Goal: Task Accomplishment & Management: Use online tool/utility

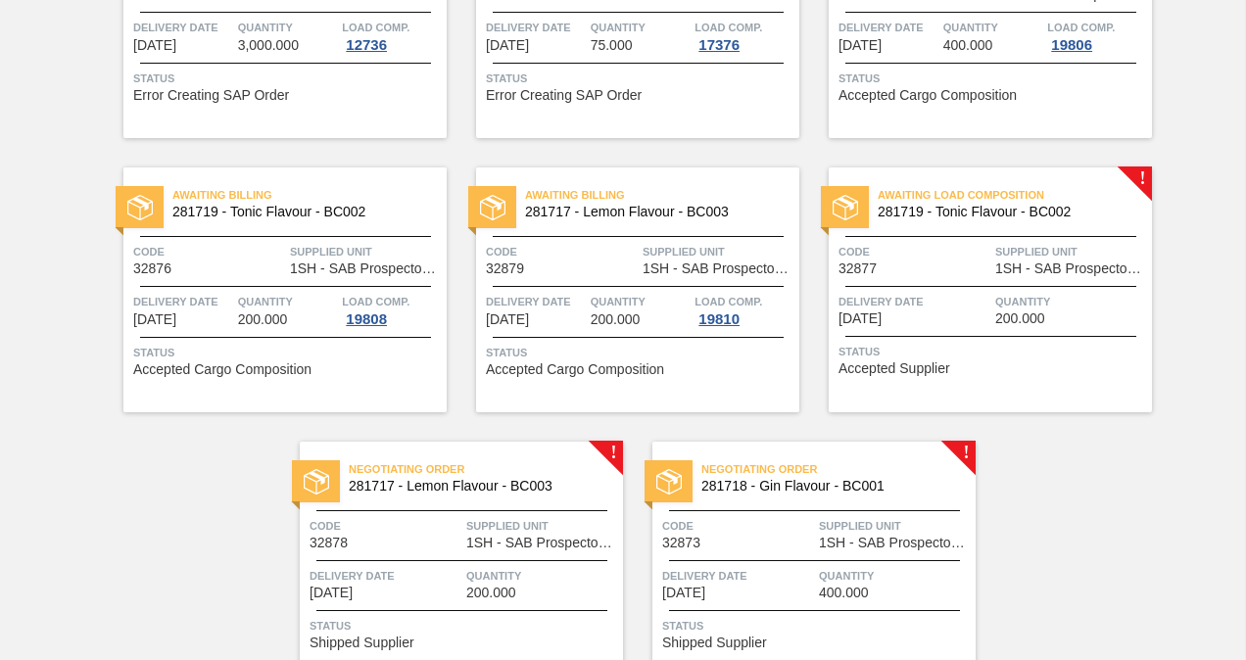
scroll to position [384, 0]
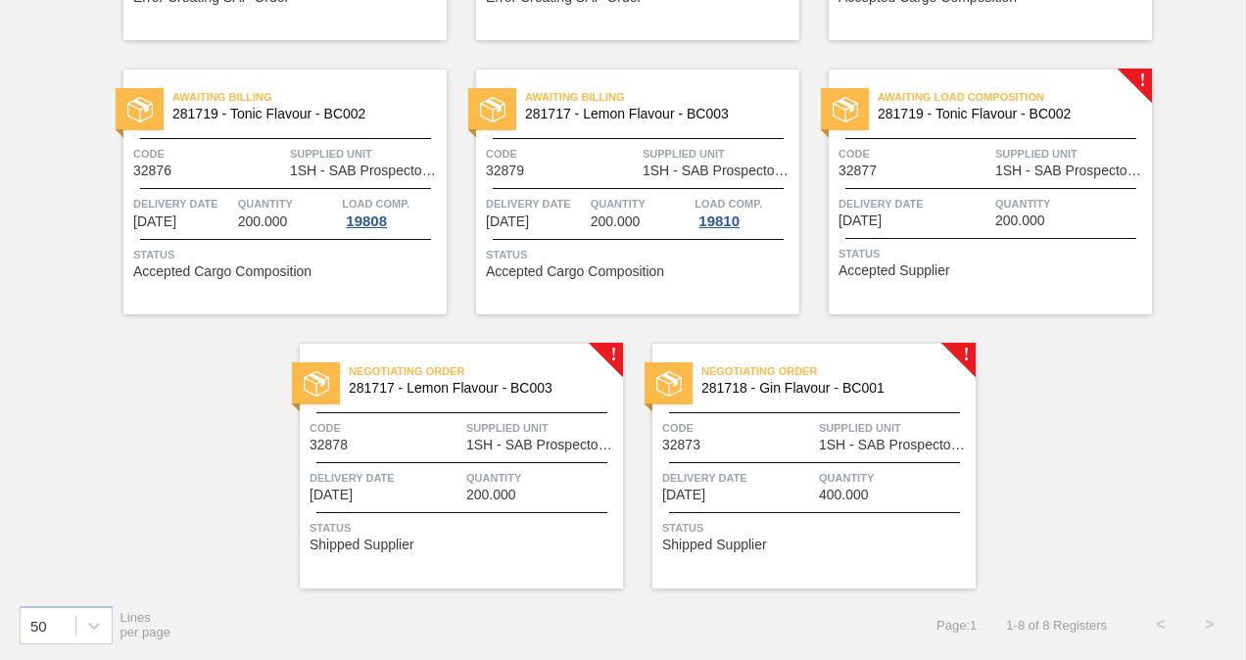
click at [325, 371] on img at bounding box center [316, 383] width 25 height 25
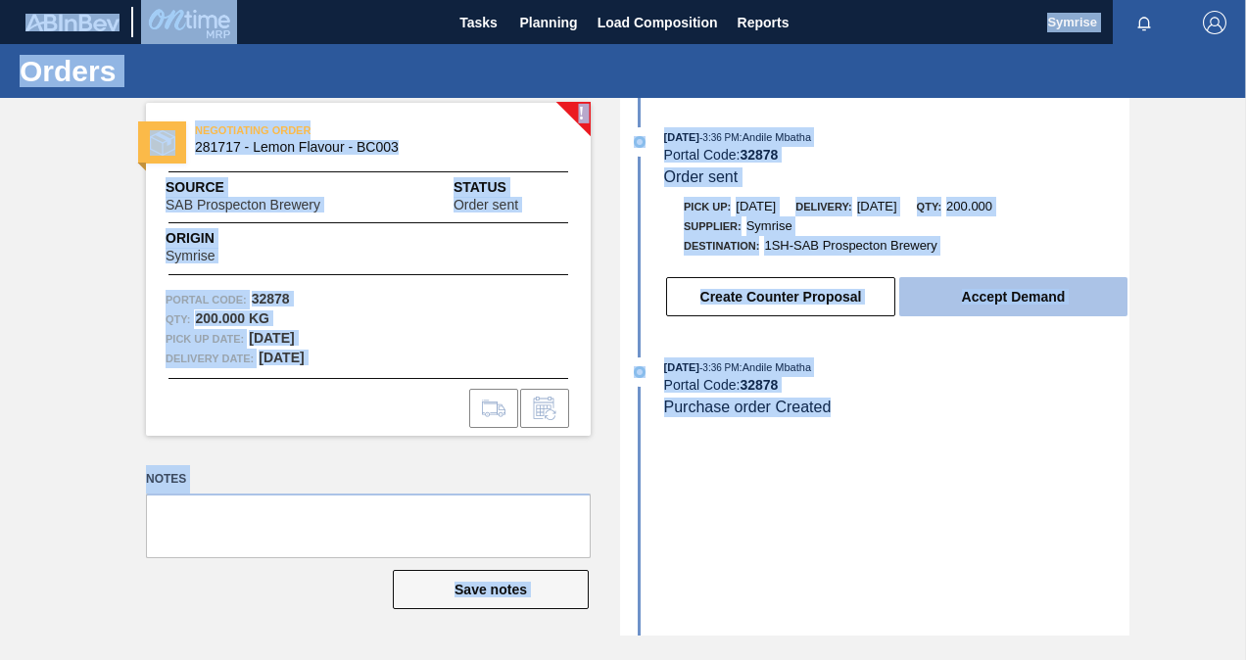
click at [946, 290] on button "Accept Demand" at bounding box center [1013, 296] width 228 height 39
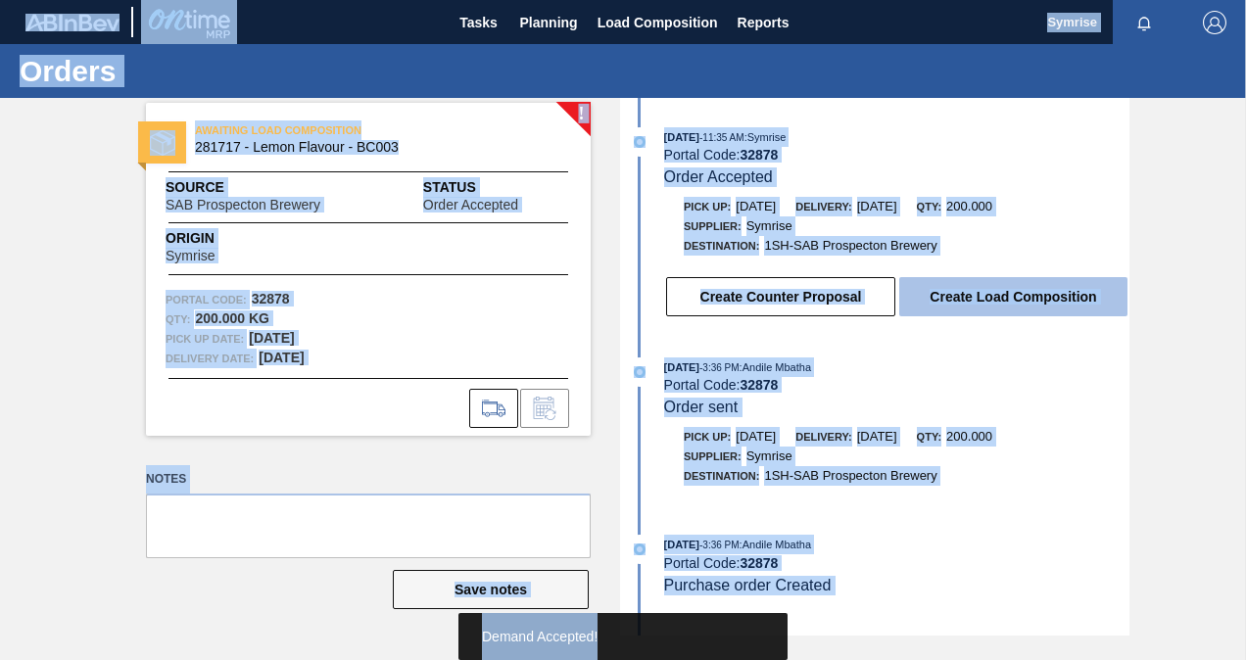
click at [1019, 290] on button "Create Load Composition" at bounding box center [1013, 296] width 228 height 39
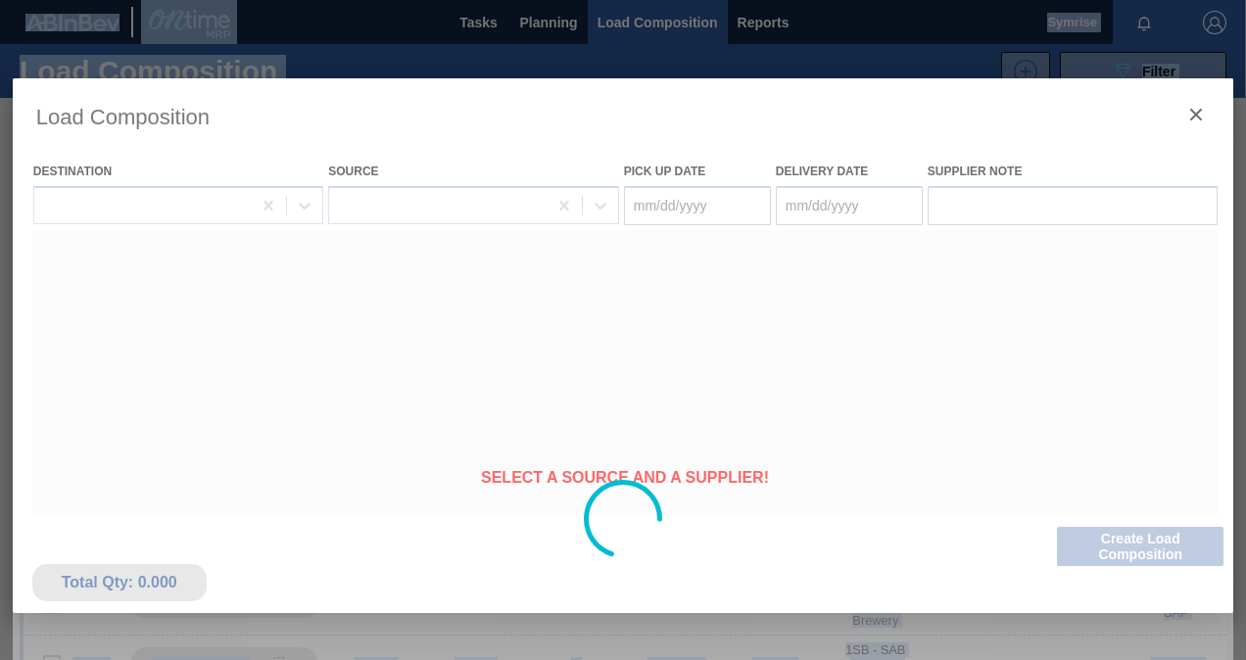
type Date "[DATE]"
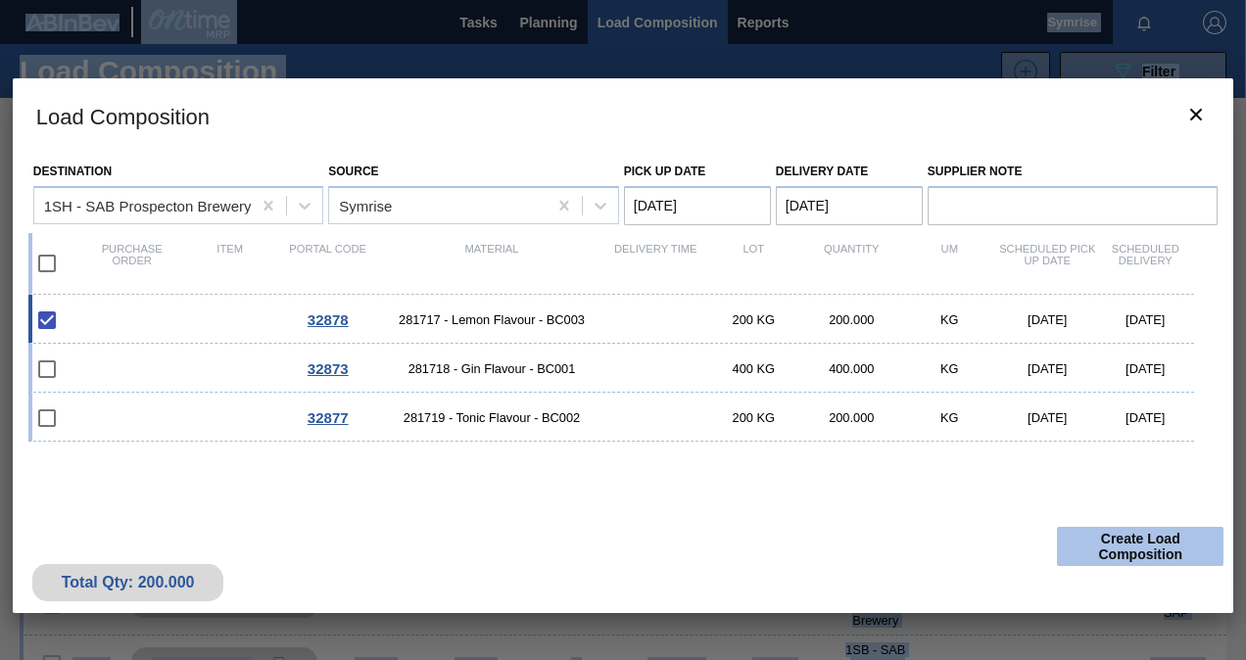
click at [1144, 544] on button "Create Load Composition" at bounding box center [1140, 546] width 166 height 39
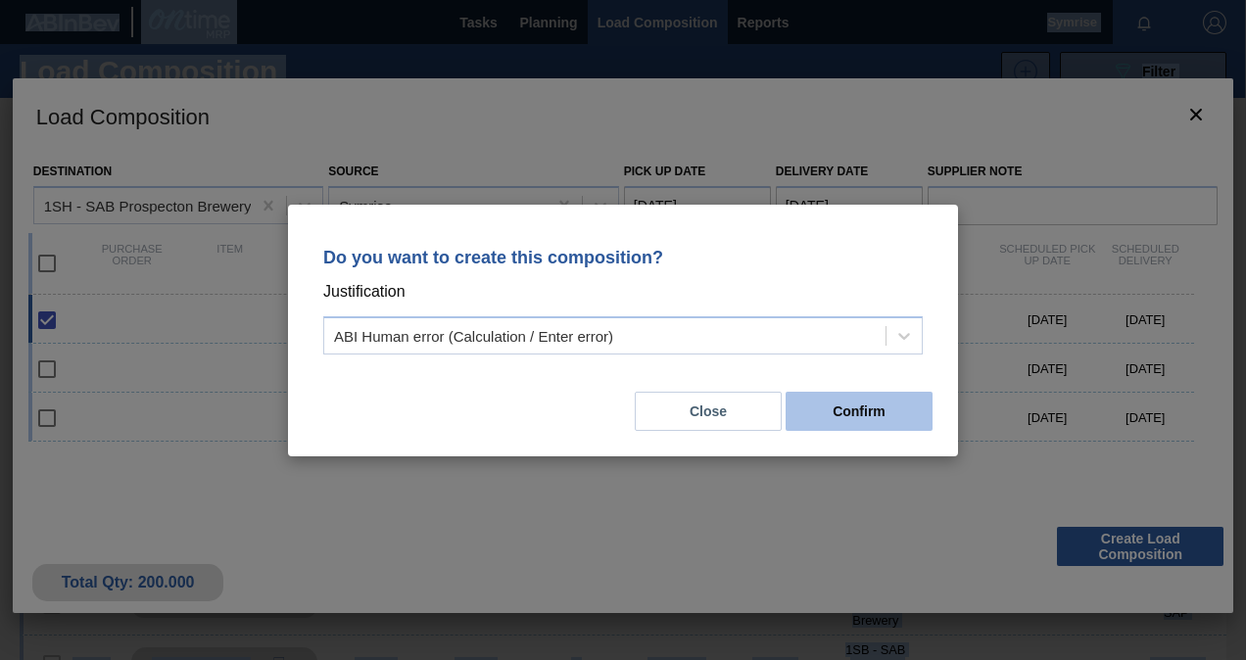
click at [895, 407] on button "Confirm" at bounding box center [858, 411] width 147 height 39
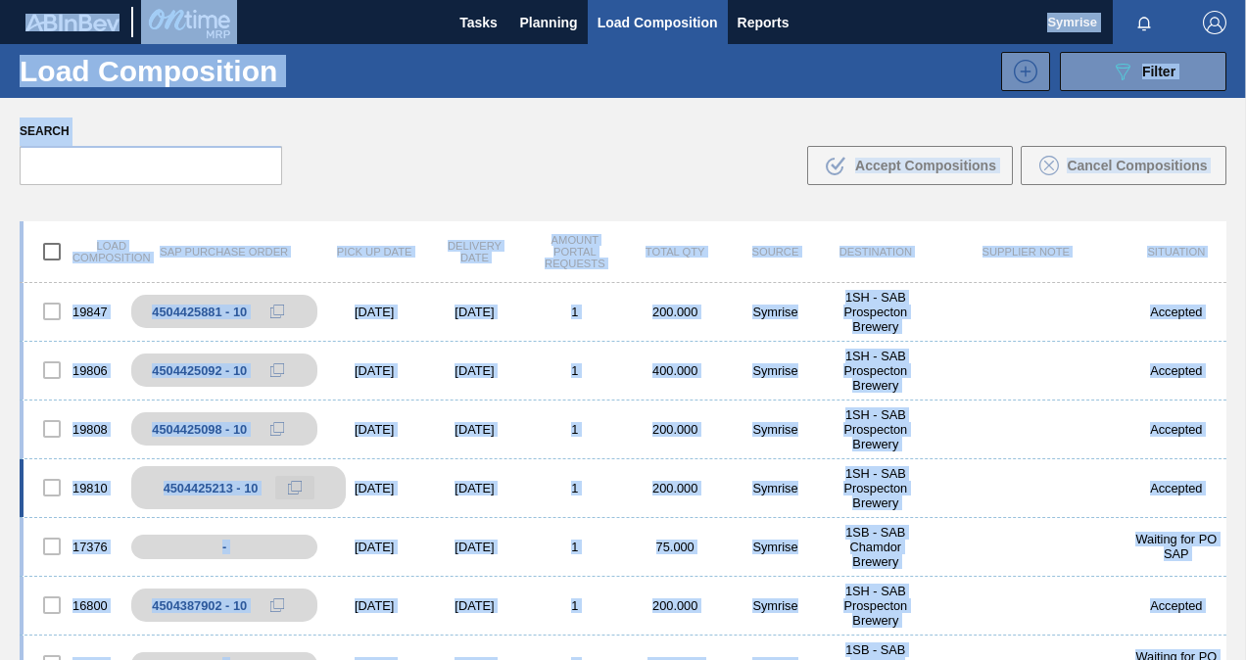
click at [288, 496] on button at bounding box center [294, 488] width 39 height 24
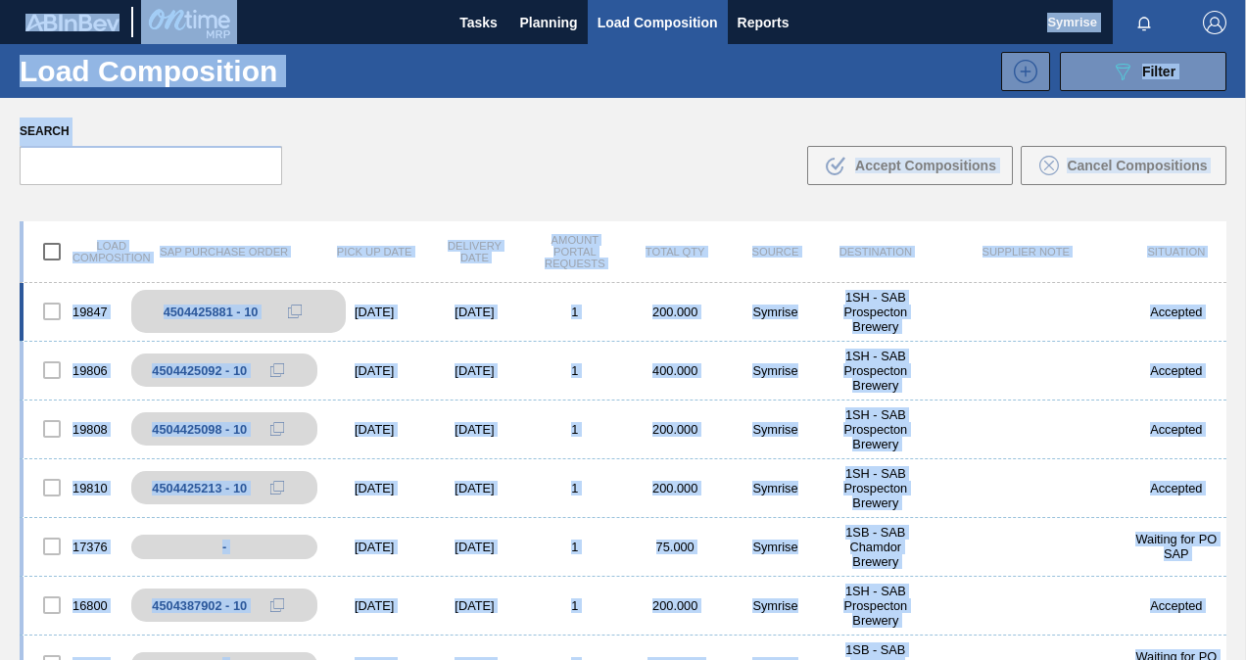
click at [233, 305] on div "4504425881 - 10" at bounding box center [211, 312] width 95 height 15
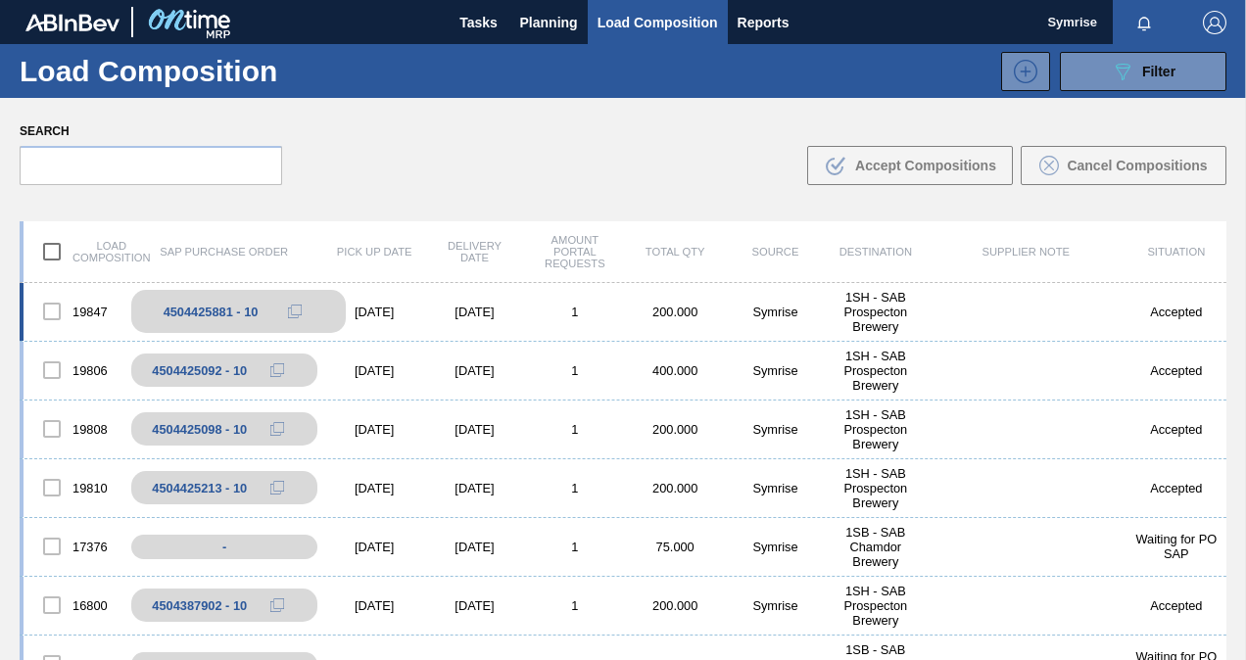
click at [213, 313] on div "4504425881 - 10" at bounding box center [211, 312] width 95 height 15
click at [212, 313] on div "4504425881 - 10" at bounding box center [211, 312] width 95 height 15
copy div "4504425881"
click at [221, 311] on div "4504425881 - 10" at bounding box center [211, 312] width 95 height 15
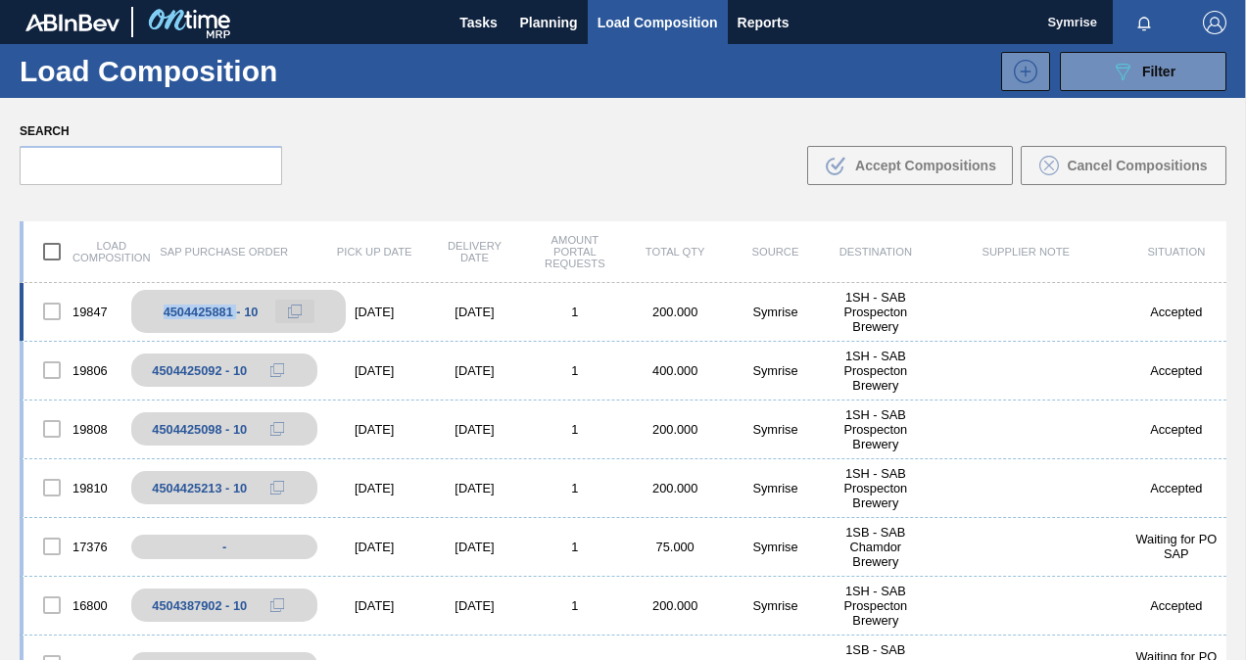
drag, startPoint x: 221, startPoint y: 311, endPoint x: 284, endPoint y: 309, distance: 62.7
click at [284, 308] on button at bounding box center [294, 312] width 39 height 24
click at [284, 309] on button at bounding box center [294, 312] width 39 height 24
drag, startPoint x: 328, startPoint y: 307, endPoint x: 418, endPoint y: 339, distance: 95.4
click at [400, 333] on div "19847 4504425881 - 10 [DATE] [DATE] 1 200.000 Symrise 1SH - SAB Prospecton Brew…" at bounding box center [623, 312] width 1206 height 59
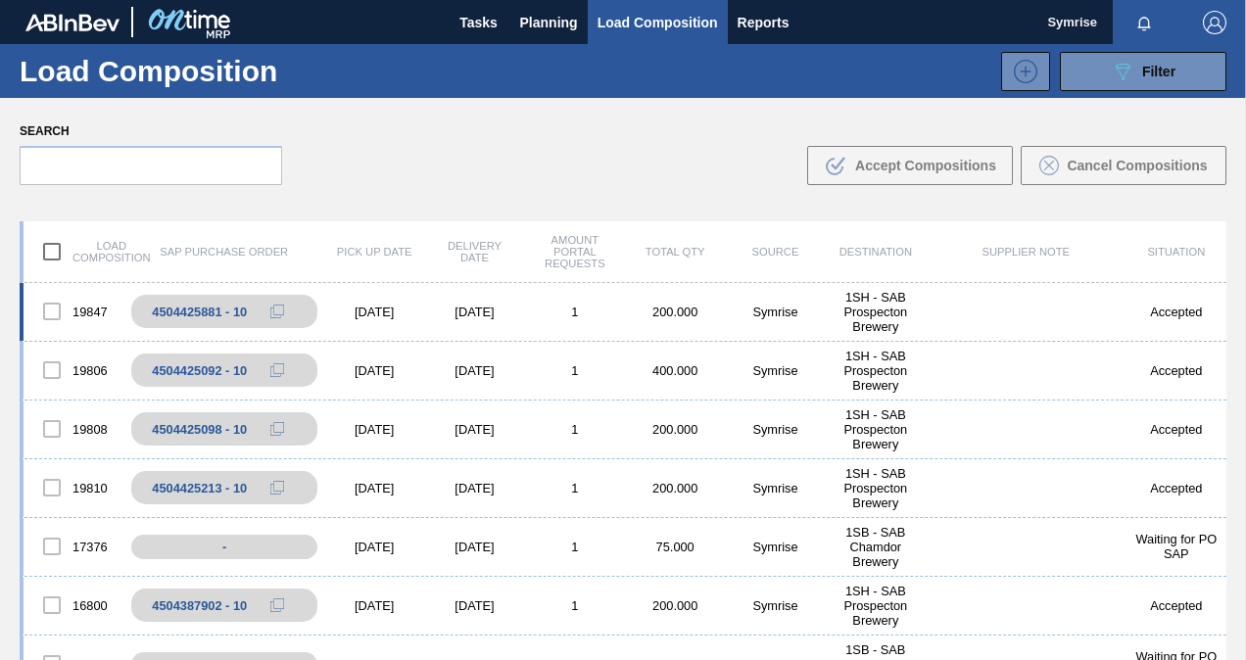
click at [352, 0] on body "Tasks Planning Load Composition Reports Symrise Mark all as read Load Compositi…" at bounding box center [623, 0] width 1246 height 0
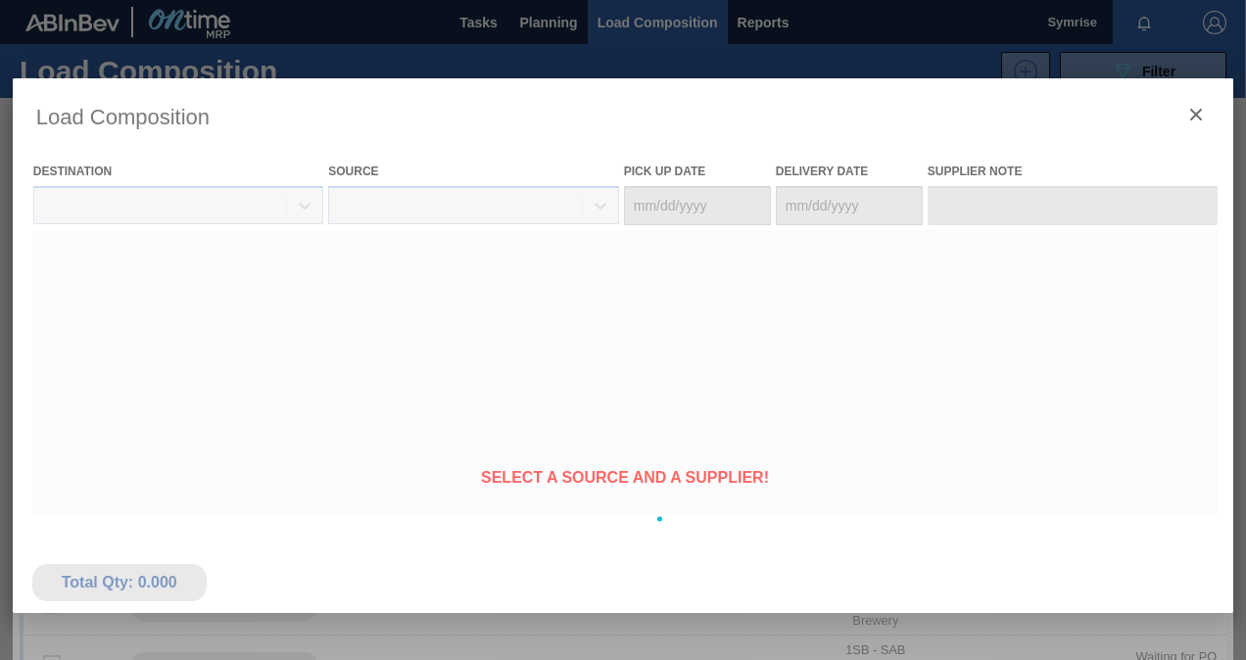
click at [352, 325] on div at bounding box center [623, 518] width 1221 height 881
type Date "[DATE]"
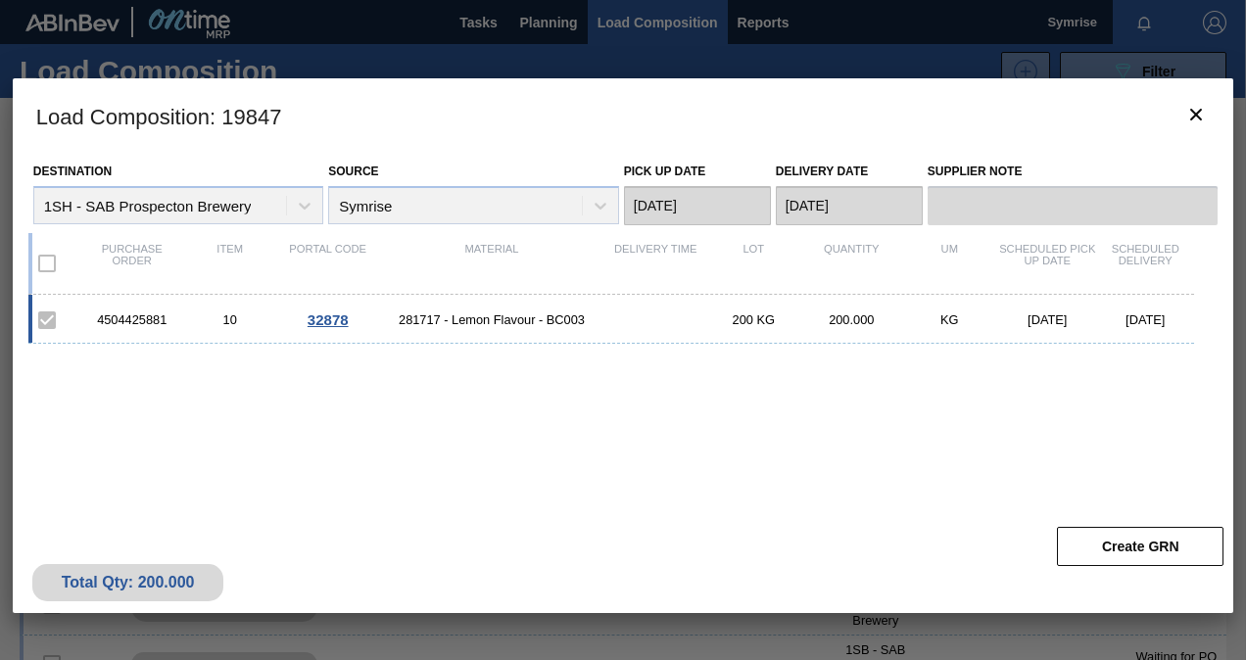
click at [139, 306] on div "4504425881 10 32878 281717 - Lemon Flavour - BC003 200 KG 200.000 KG [DATE] [DA…" at bounding box center [611, 319] width 1166 height 49
click at [143, 310] on div "4504425881 10 32878 281717 - Lemon Flavour - BC003 200 KG 200.000 KG [DATE] [DA…" at bounding box center [611, 319] width 1166 height 49
drag, startPoint x: 143, startPoint y: 310, endPoint x: 326, endPoint y: 319, distance: 183.3
click at [326, 319] on span "32878" at bounding box center [327, 319] width 41 height 17
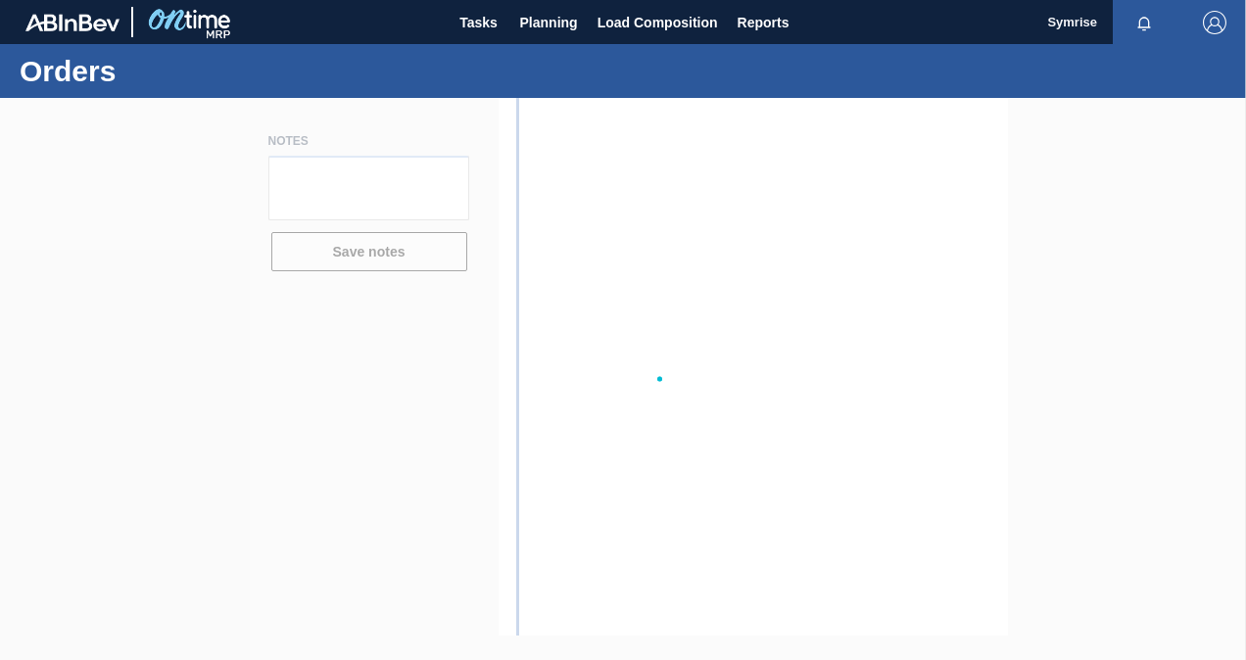
click at [328, 317] on div at bounding box center [623, 379] width 1246 height 562
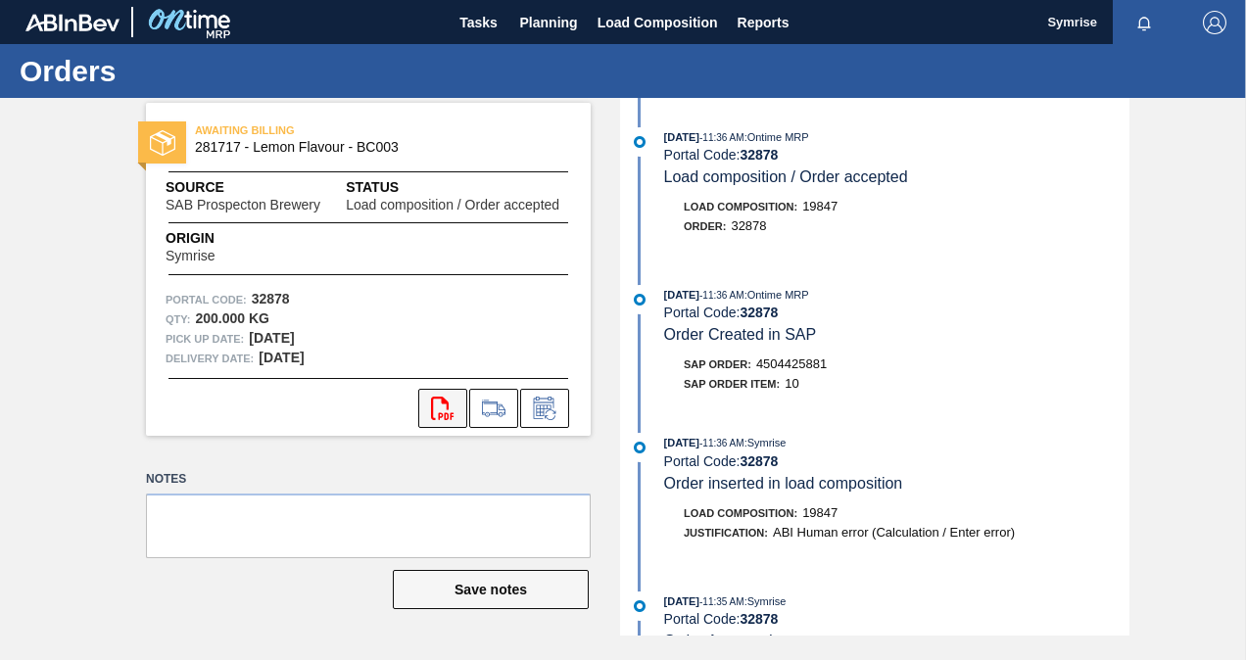
click at [460, 407] on button "svg{fill:#ff0000}" at bounding box center [442, 408] width 49 height 39
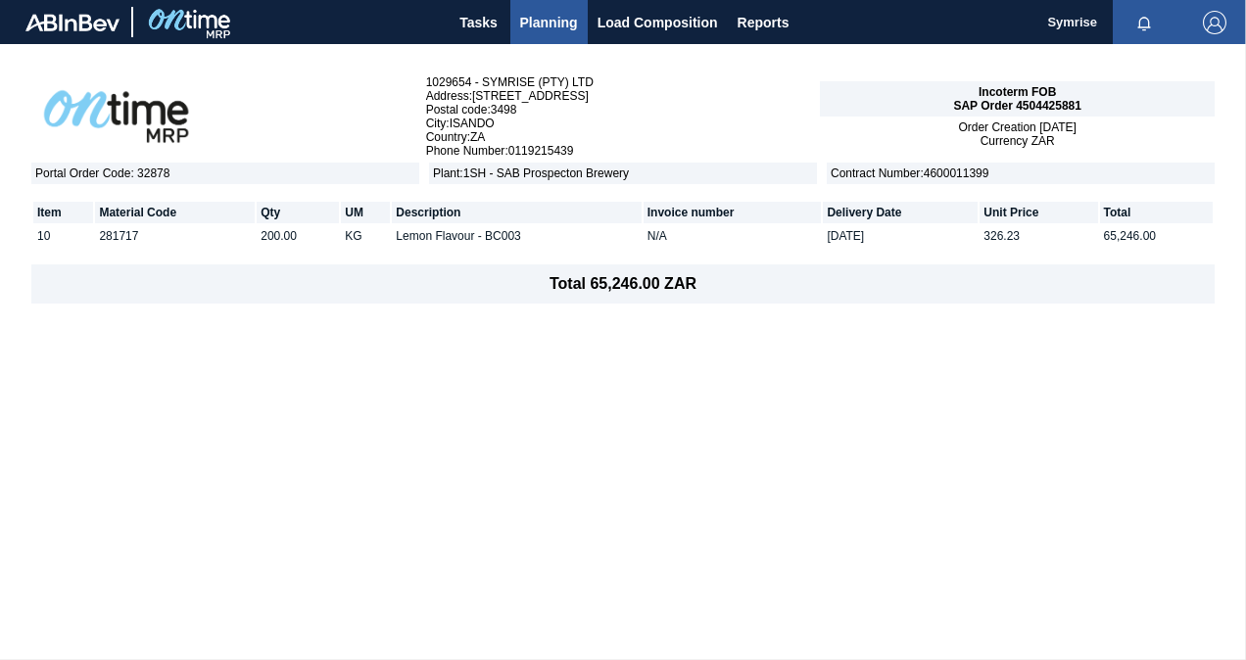
drag, startPoint x: 840, startPoint y: 251, endPoint x: 935, endPoint y: 251, distance: 95.0
click at [935, 251] on table "Item Material Code Qty UM Description Invoice number Delivery Date Unit Price T…" at bounding box center [622, 224] width 1183 height 80
click at [1005, 419] on div "1029654 - SYMRISE (PTY) LTD Address : 27 WRENCH ROAD Postal code : 3498 City : …" at bounding box center [623, 351] width 1246 height 615
click at [515, 12] on button "Planning" at bounding box center [548, 22] width 77 height 44
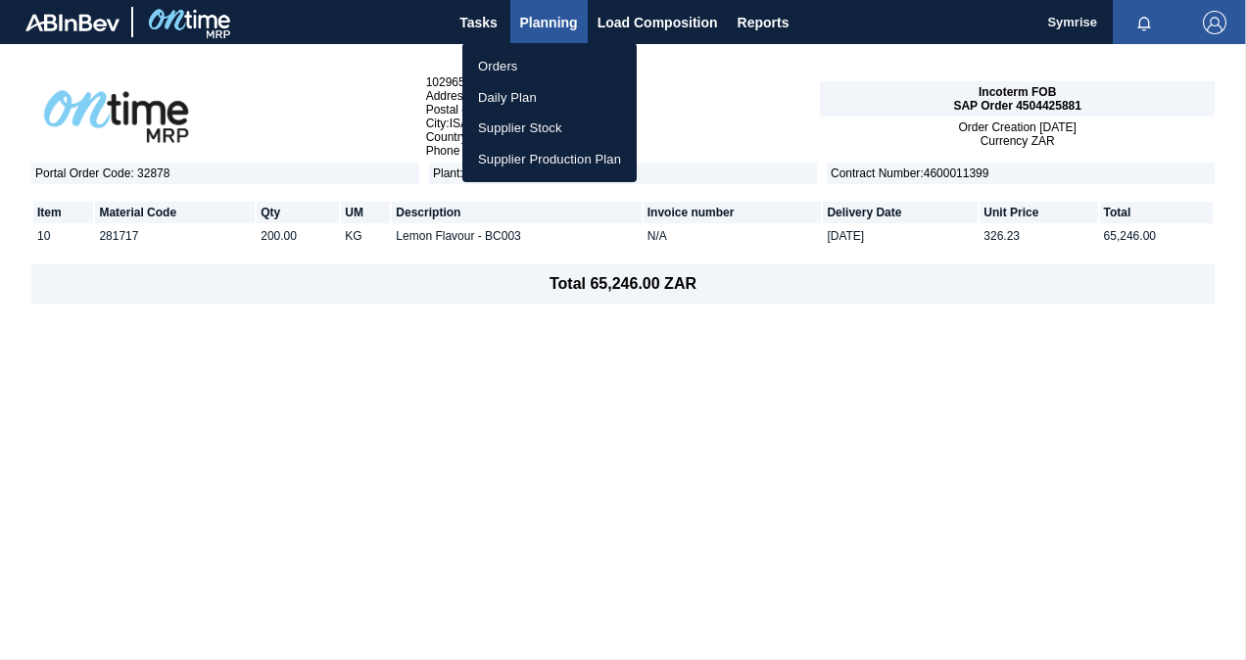
click at [542, 14] on div at bounding box center [623, 330] width 1246 height 660
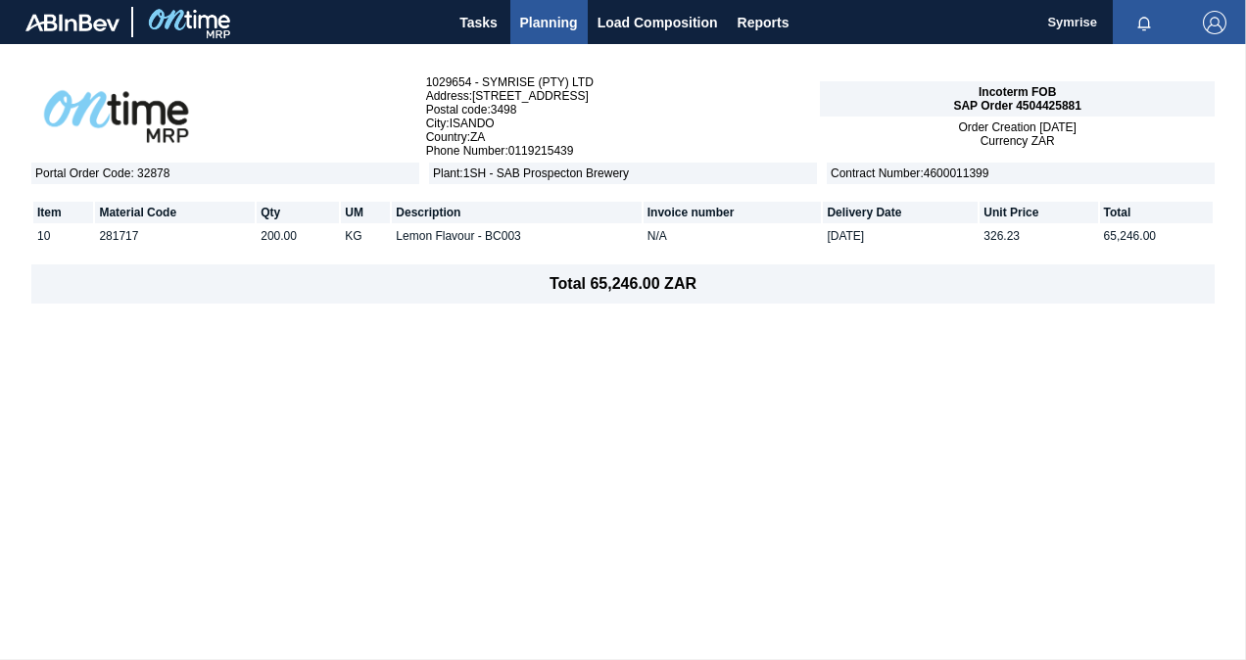
click at [542, 14] on div "Orders Daily Plan Supplier Stock Supplier Production Plan" at bounding box center [623, 330] width 1246 height 660
click at [550, 16] on span "Planning" at bounding box center [549, 23] width 58 height 24
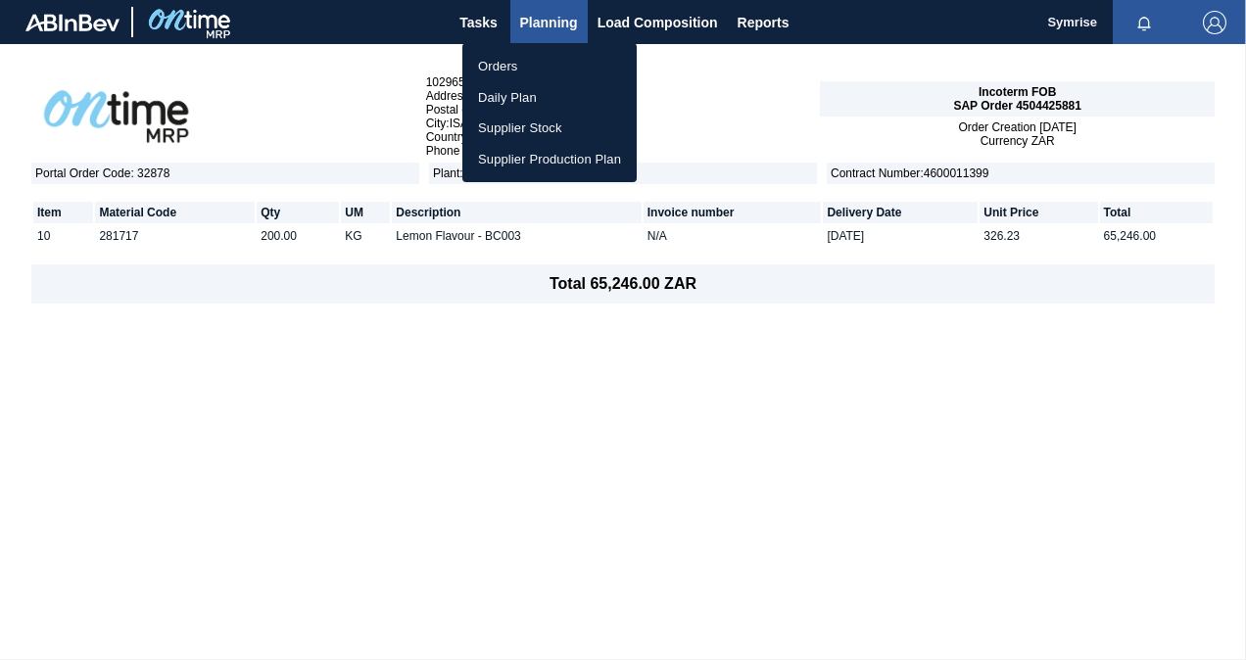
click at [523, 71] on li "Orders" at bounding box center [549, 66] width 174 height 31
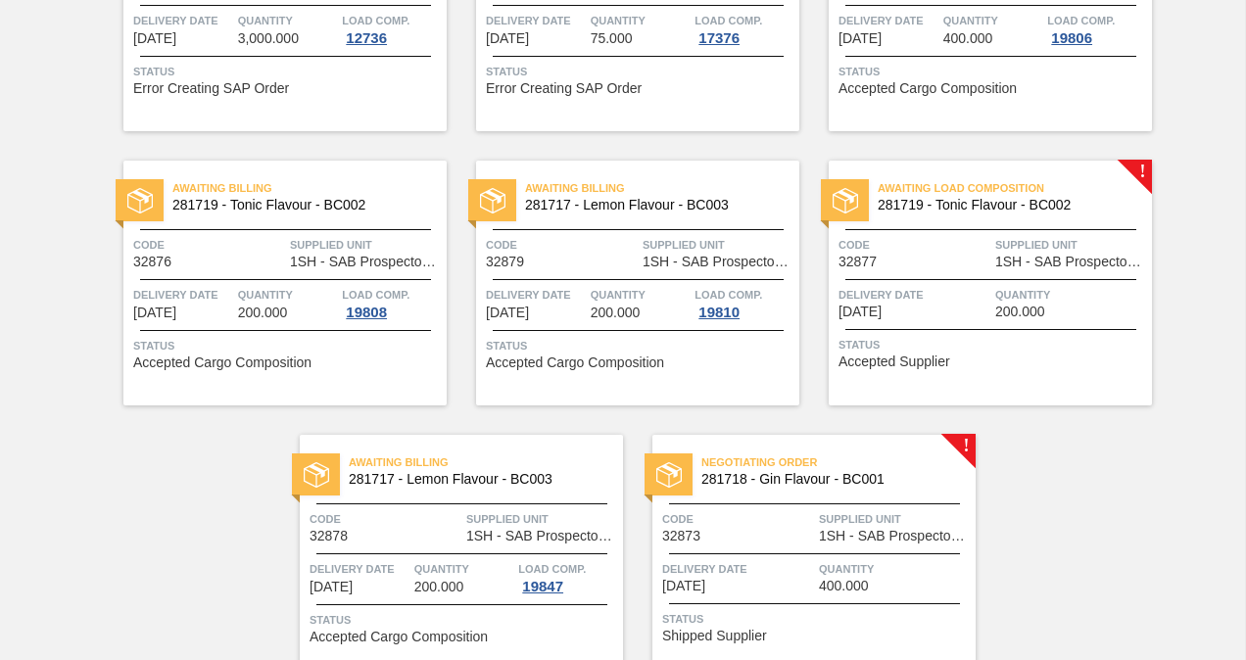
scroll to position [384, 0]
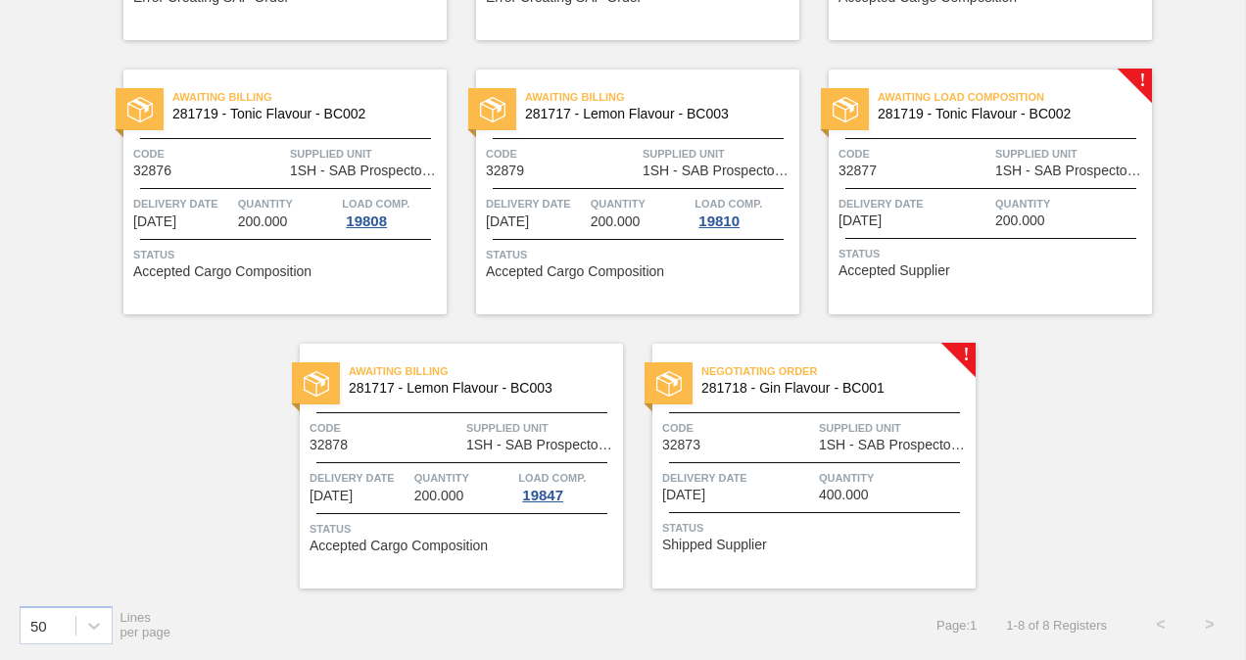
click at [725, 366] on span "Negotiating Order" at bounding box center [838, 371] width 274 height 20
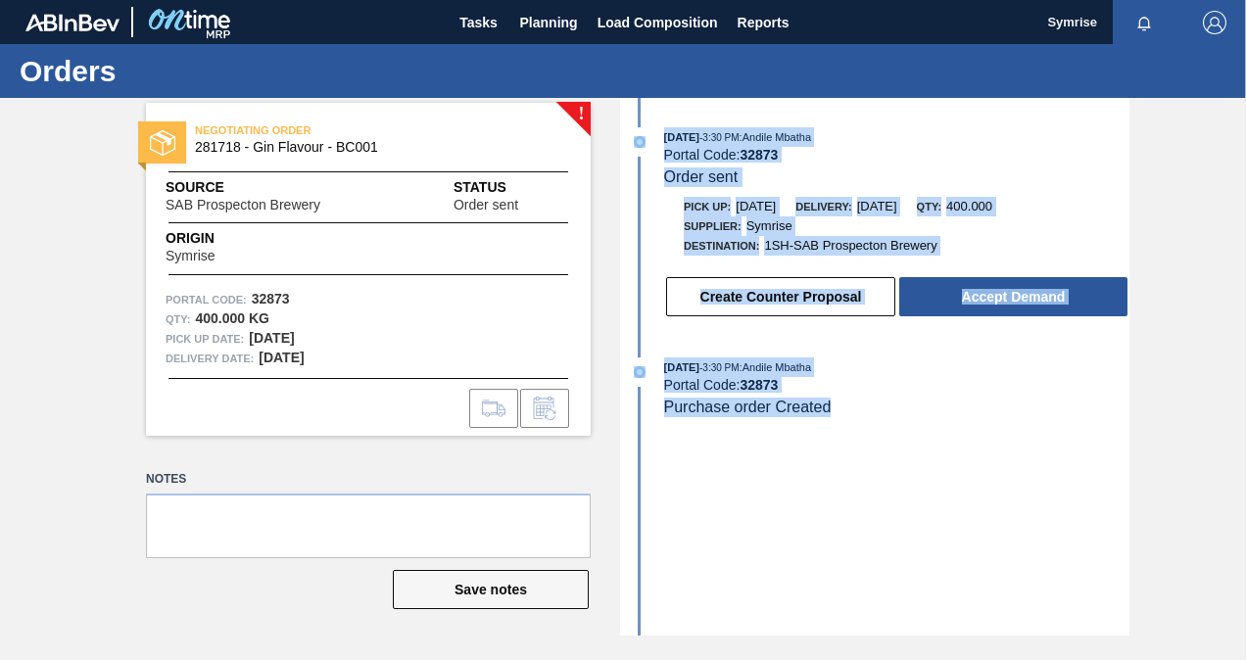
click at [960, 505] on div "10/10/2025 - 3:30 PM : Andile Mbatha Portal Code: 32873 Order sent Pick up: 11/…" at bounding box center [877, 367] width 504 height 538
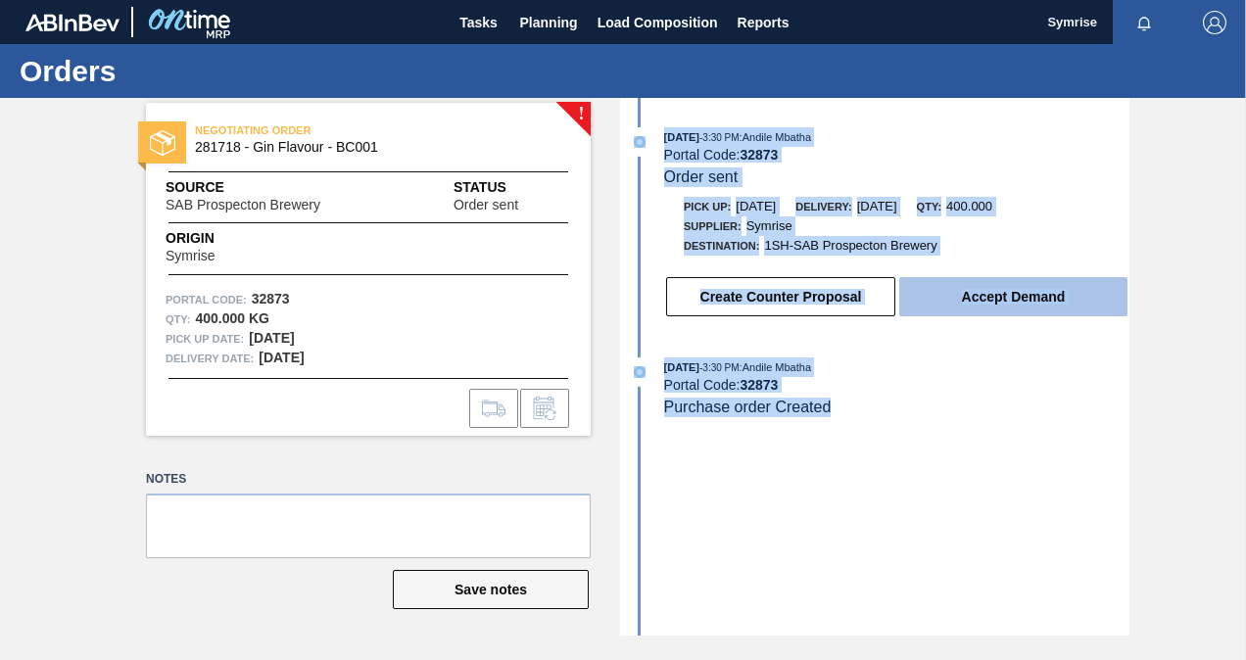
click at [1022, 294] on button "Accept Demand" at bounding box center [1013, 296] width 228 height 39
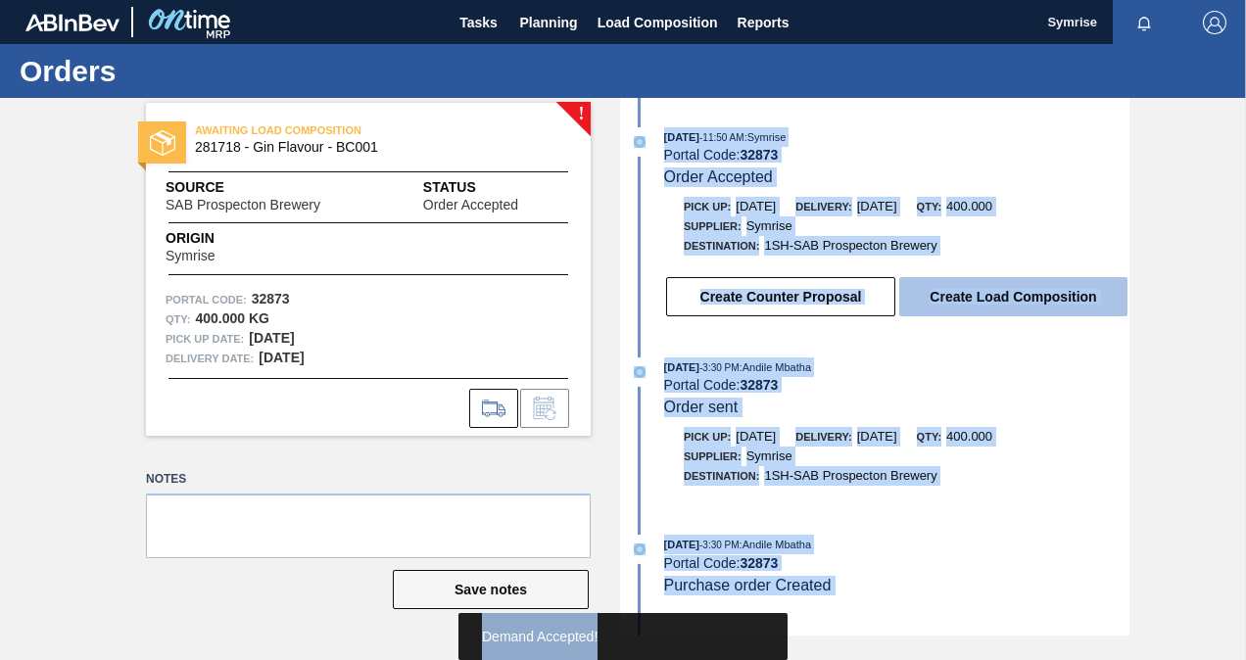
click at [971, 298] on button "Create Load Composition" at bounding box center [1013, 296] width 228 height 39
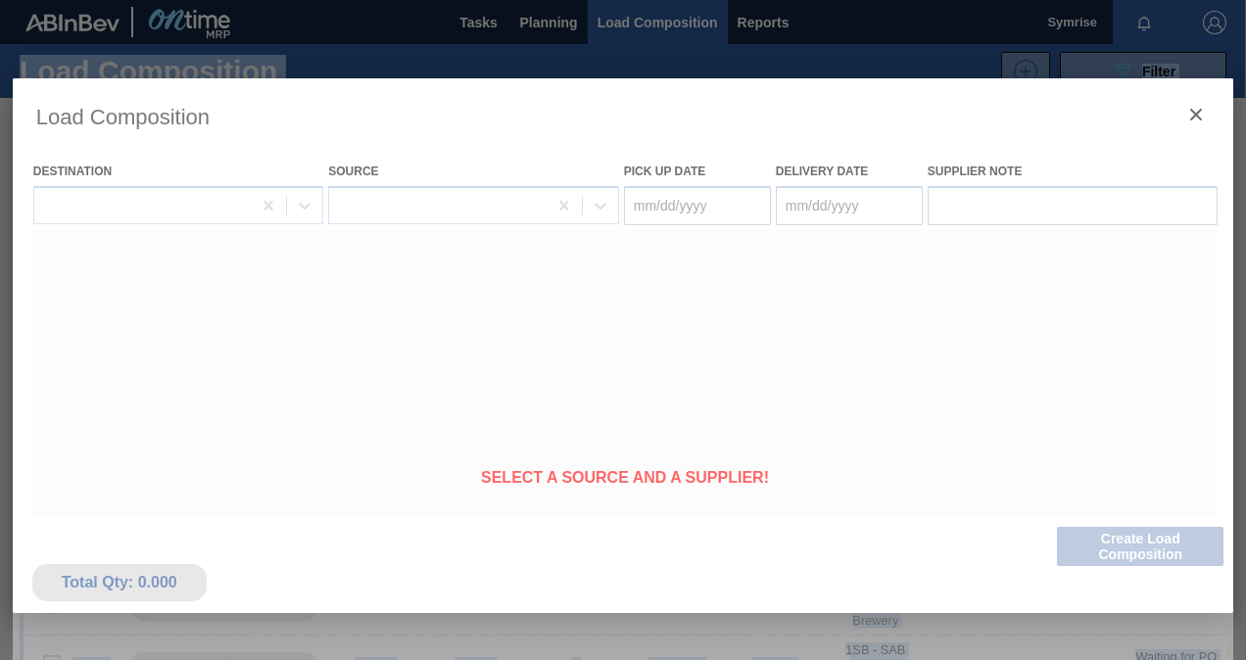
type Date "[DATE]"
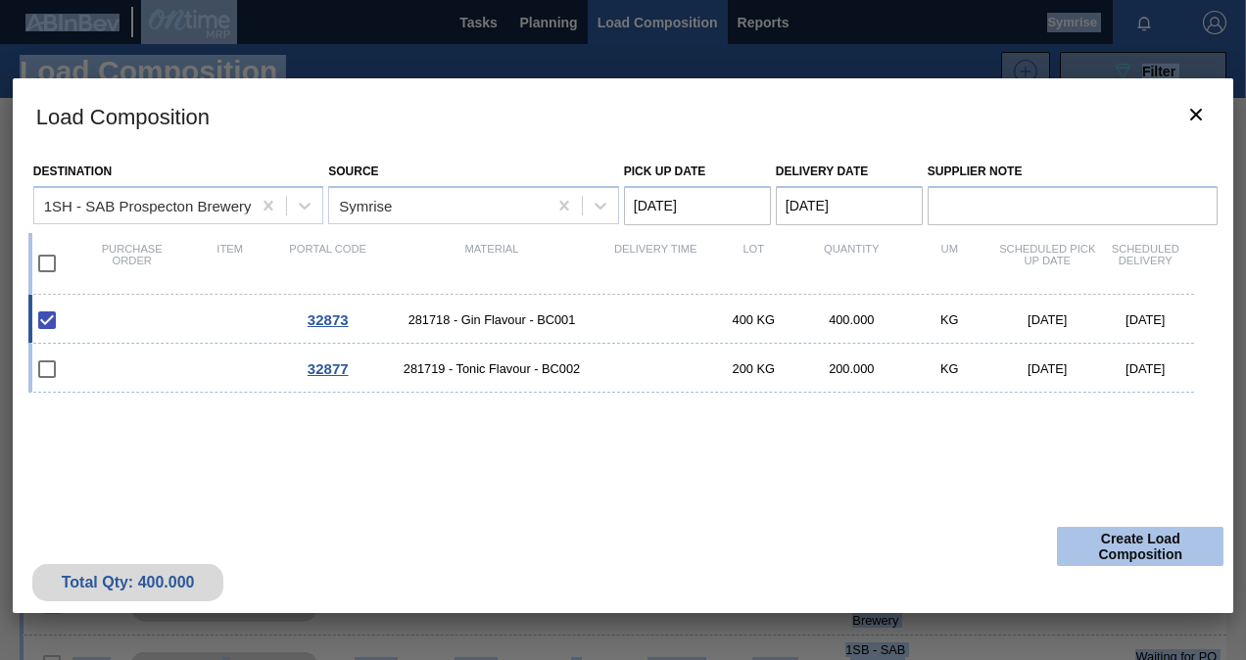
click at [1134, 530] on button "Create Load Composition" at bounding box center [1140, 546] width 166 height 39
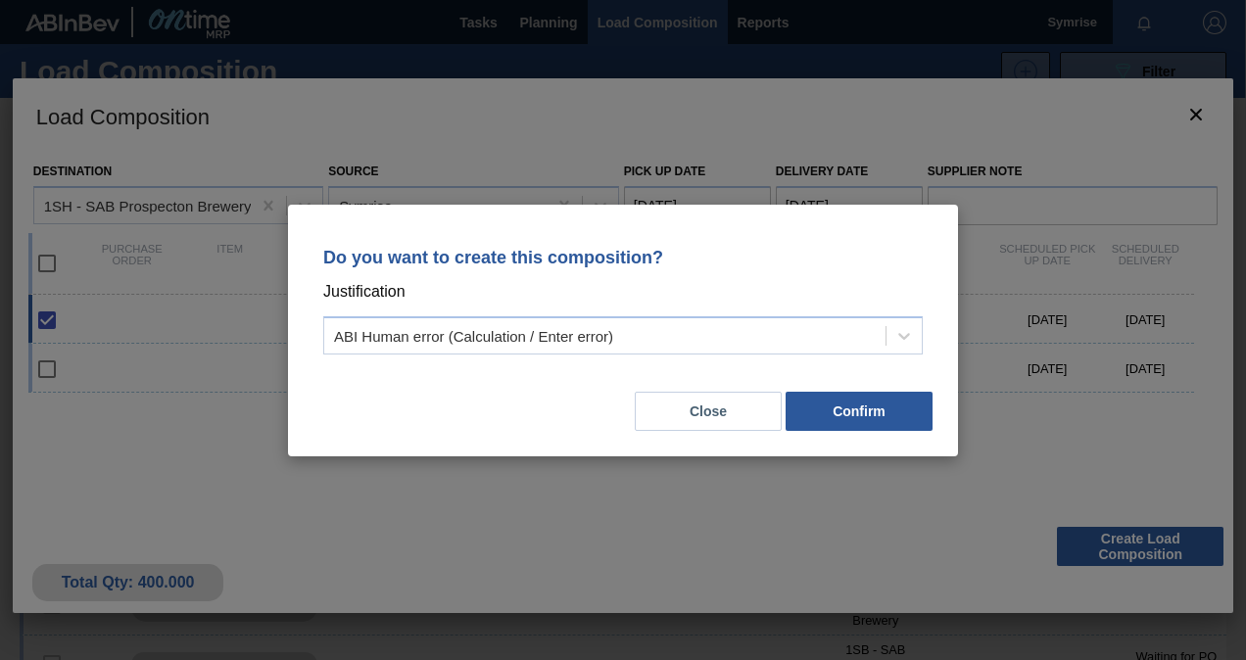
click at [1024, 178] on div "Do you want to create this composition? Justification ABI Human error (Calculat…" at bounding box center [623, 330] width 1246 height 660
